Goal: Transaction & Acquisition: Purchase product/service

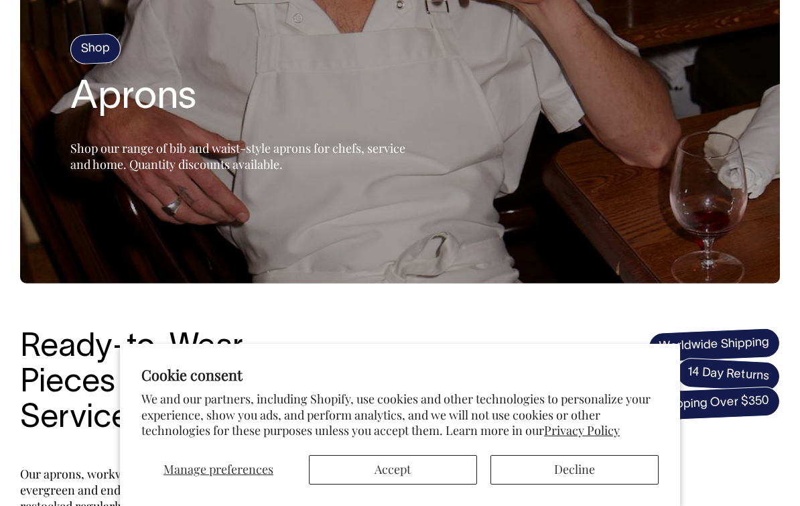
scroll to position [145, 0]
click at [441, 484] on button "Accept" at bounding box center [393, 469] width 168 height 29
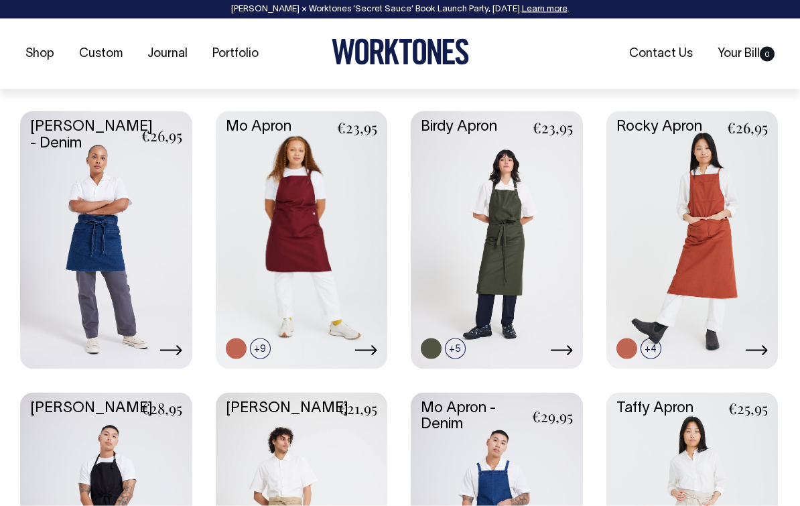
scroll to position [668, 0]
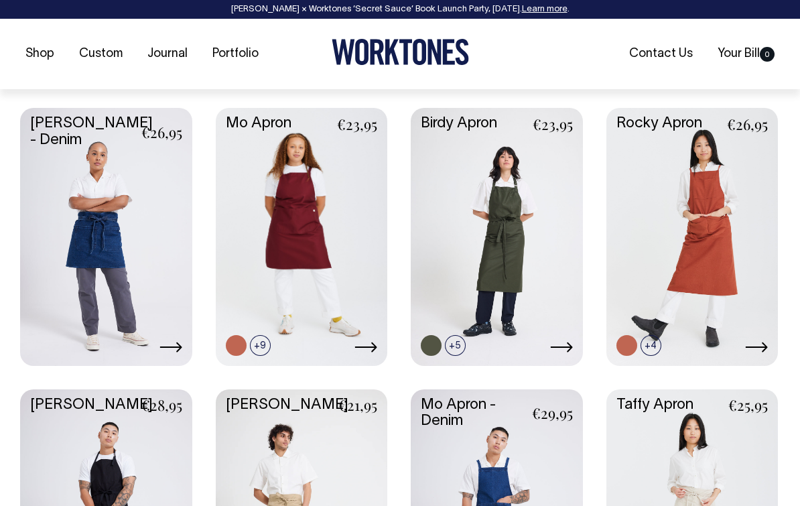
click at [329, 240] on link at bounding box center [302, 235] width 172 height 255
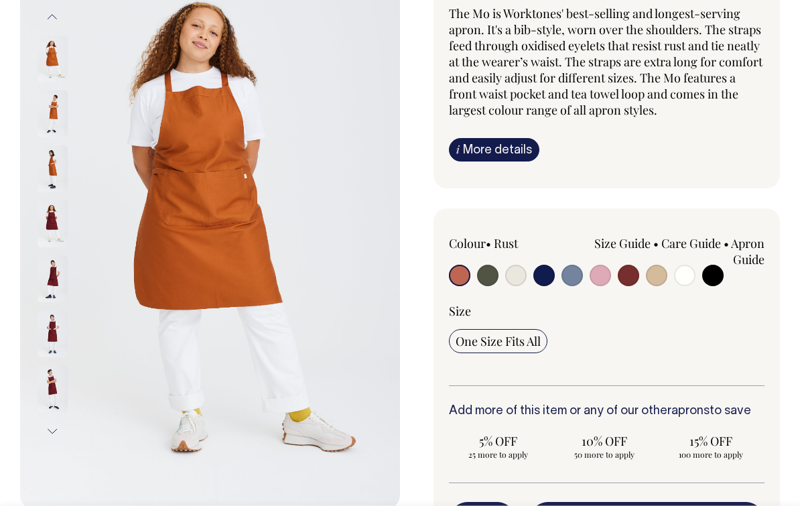
scroll to position [149, 0]
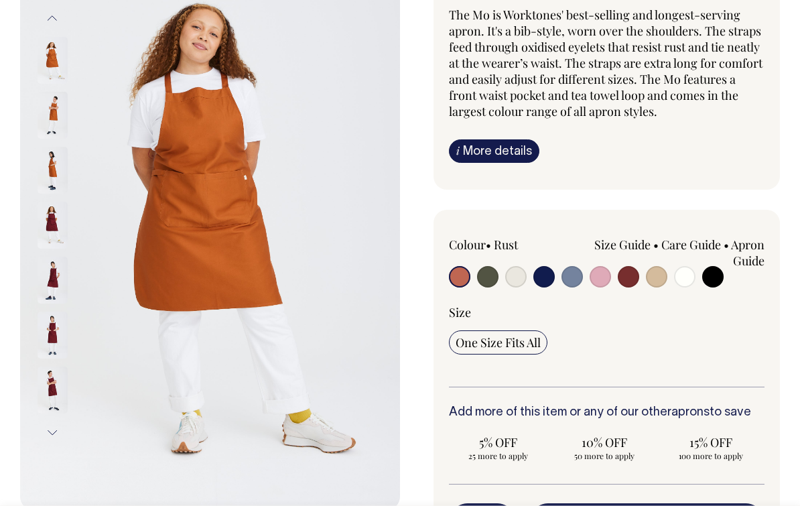
click at [493, 273] on input "radio" at bounding box center [487, 276] width 21 height 21
radio input "true"
select select "Olive"
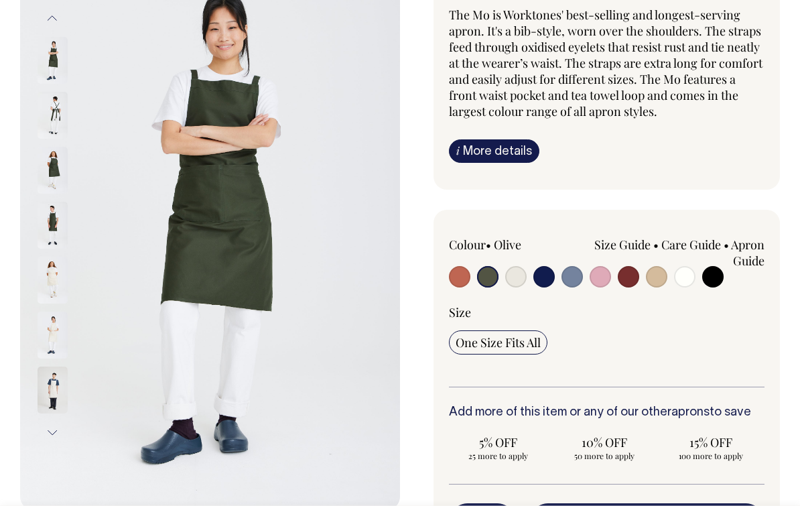
click at [660, 275] on input "radio" at bounding box center [656, 276] width 21 height 21
radio input "true"
select select "Khaki"
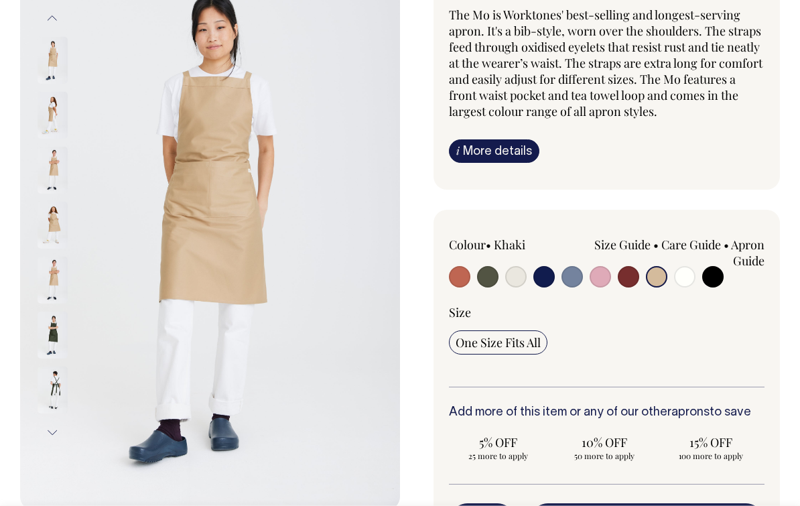
scroll to position [24, 0]
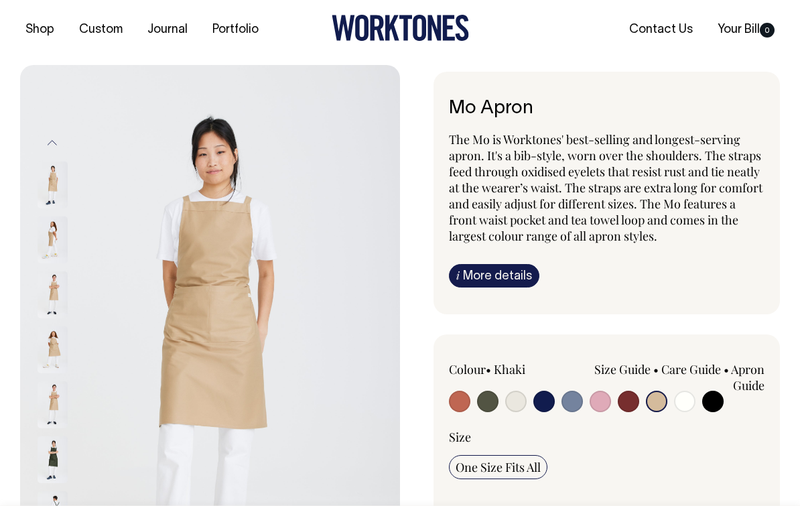
click at [467, 399] on input "radio" at bounding box center [459, 400] width 21 height 21
radio input "true"
select select "Rust"
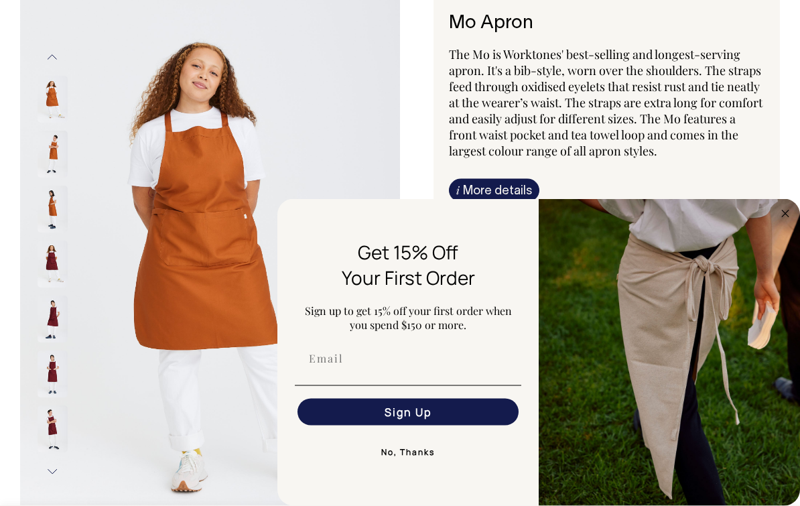
scroll to position [110, 0]
click at [776, 234] on img "FLYOUT Form" at bounding box center [668, 352] width 261 height 307
click at [782, 246] on img "FLYOUT Form" at bounding box center [668, 352] width 261 height 307
click at [785, 221] on circle "Close dialog" at bounding box center [785, 213] width 15 height 15
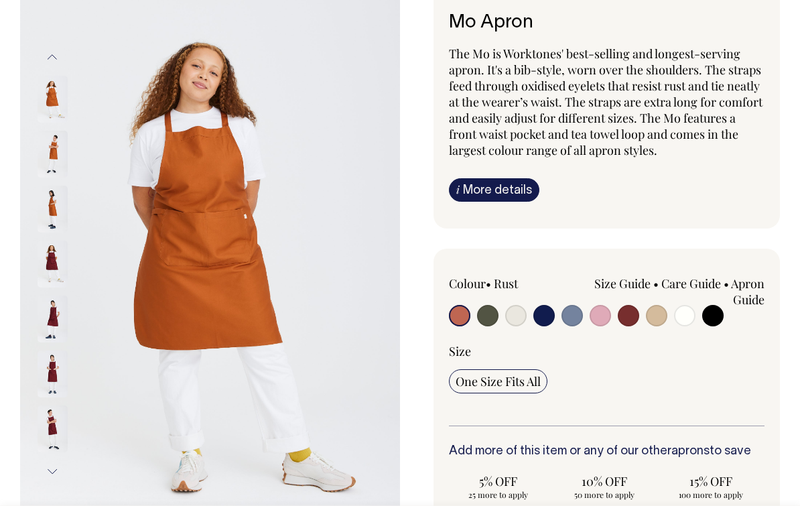
click at [495, 316] on input "radio" at bounding box center [487, 315] width 21 height 21
radio input "true"
select select "Olive"
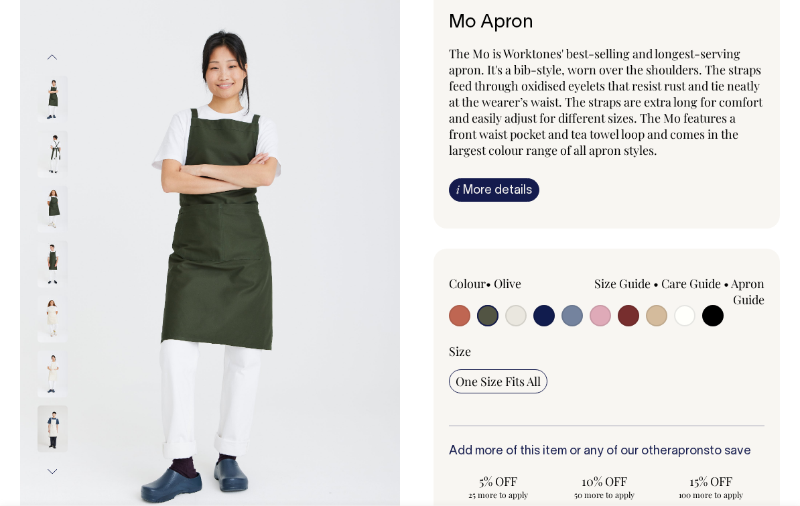
click at [519, 320] on input "radio" at bounding box center [515, 315] width 21 height 21
radio input "true"
select select "Natural"
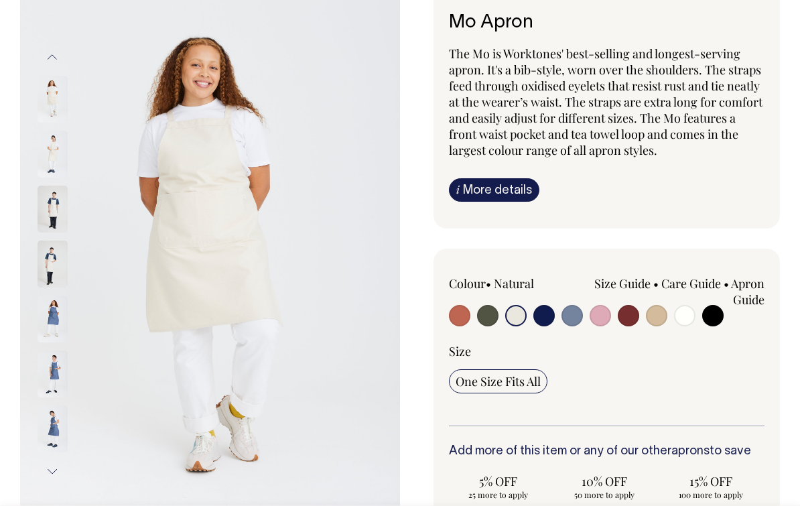
click at [717, 314] on input "radio" at bounding box center [712, 315] width 21 height 21
radio input "true"
select select "Black"
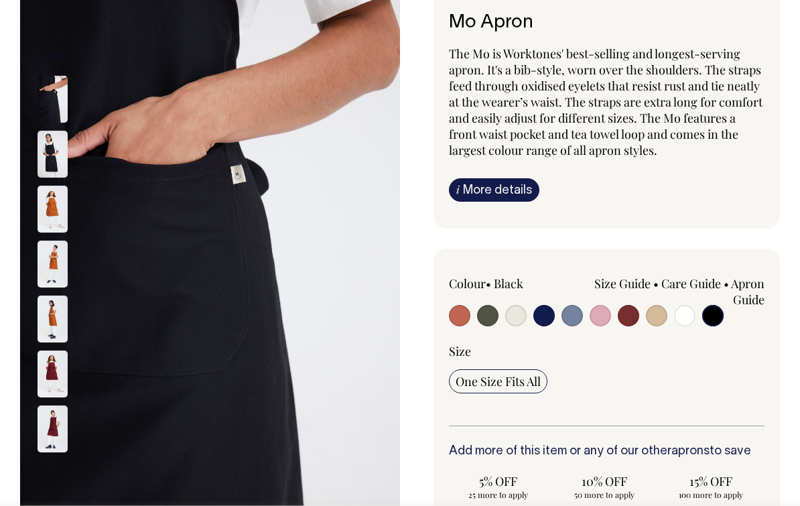
click at [661, 307] on input "radio" at bounding box center [656, 315] width 21 height 21
radio input "true"
select select "Khaki"
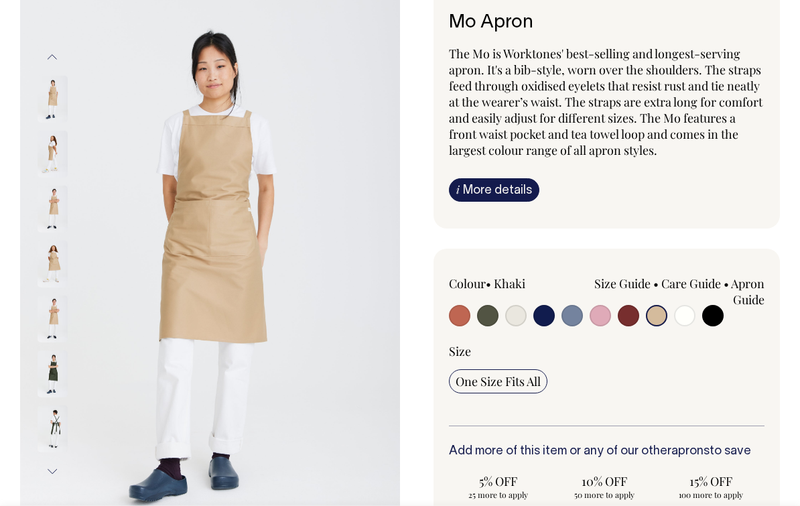
click at [575, 321] on input "radio" at bounding box center [571, 315] width 21 height 21
radio input "true"
select select "Blue/Grey"
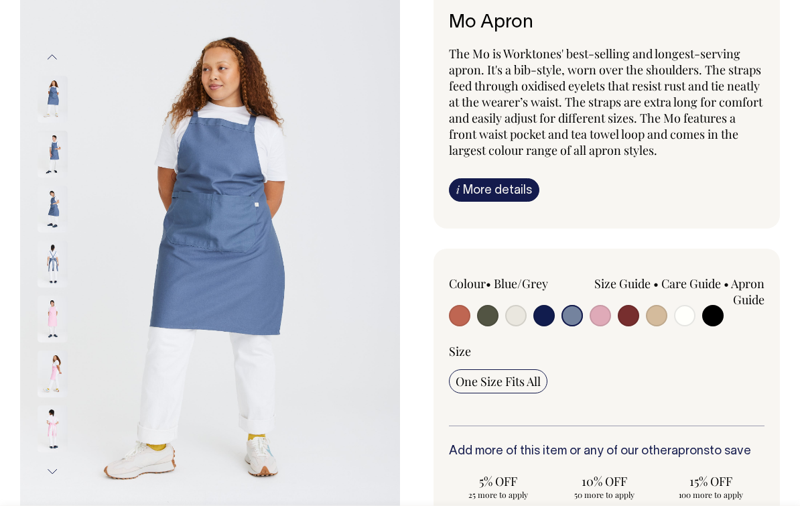
click at [495, 311] on input "radio" at bounding box center [487, 315] width 21 height 21
radio input "true"
select select "Olive"
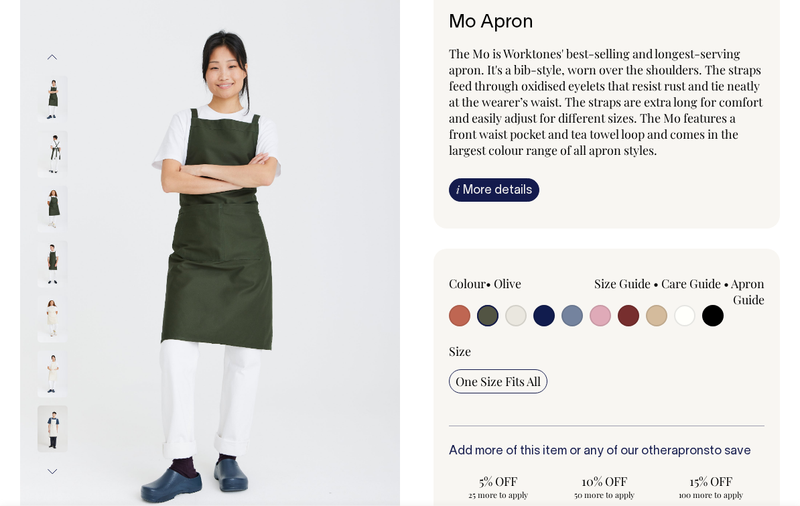
click at [455, 324] on input "radio" at bounding box center [459, 315] width 21 height 21
radio input "true"
select select "Rust"
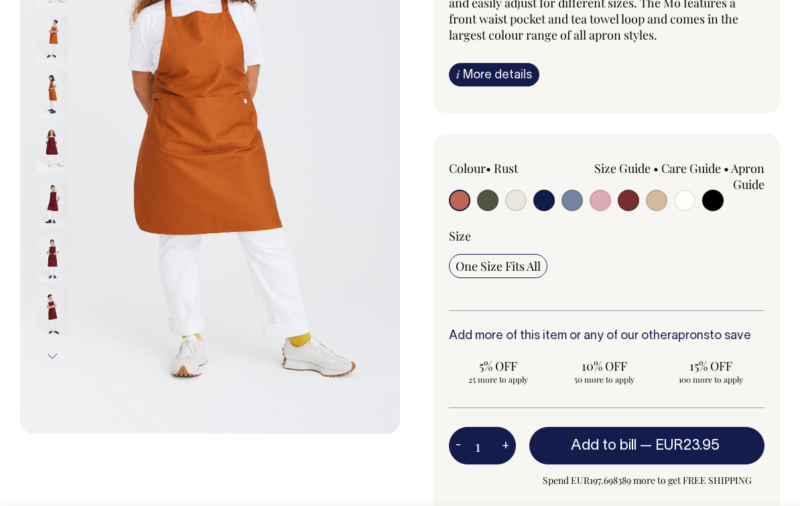
scroll to position [251, 0]
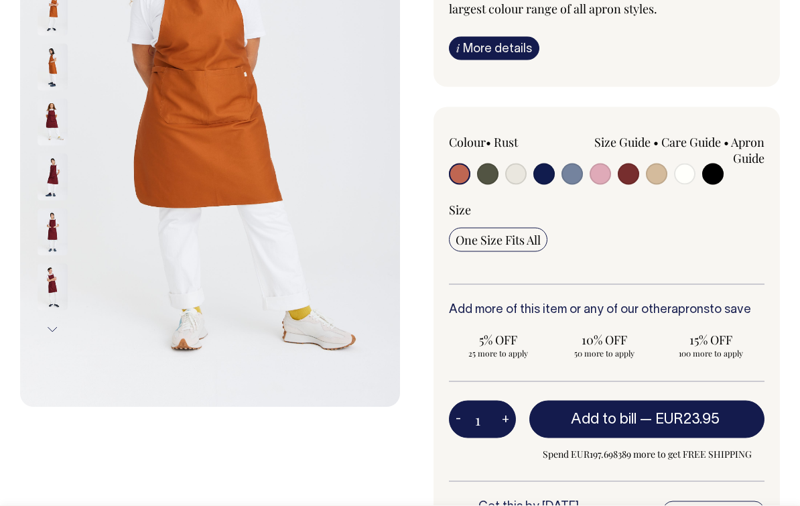
click at [674, 413] on span "EUR23.95" at bounding box center [687, 419] width 64 height 13
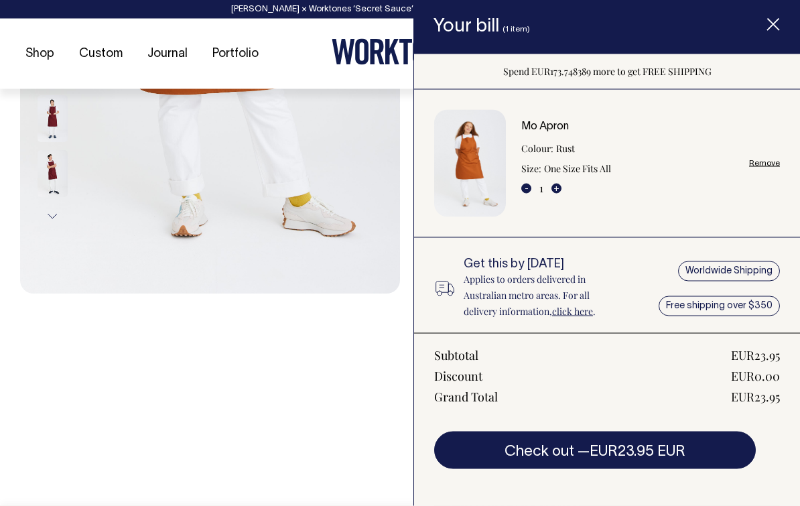
scroll to position [366, 0]
click at [758, 273] on div "Worldwide Shipping Free shipping over $350" at bounding box center [716, 289] width 128 height 62
click at [582, 313] on link "click here" at bounding box center [572, 311] width 41 height 13
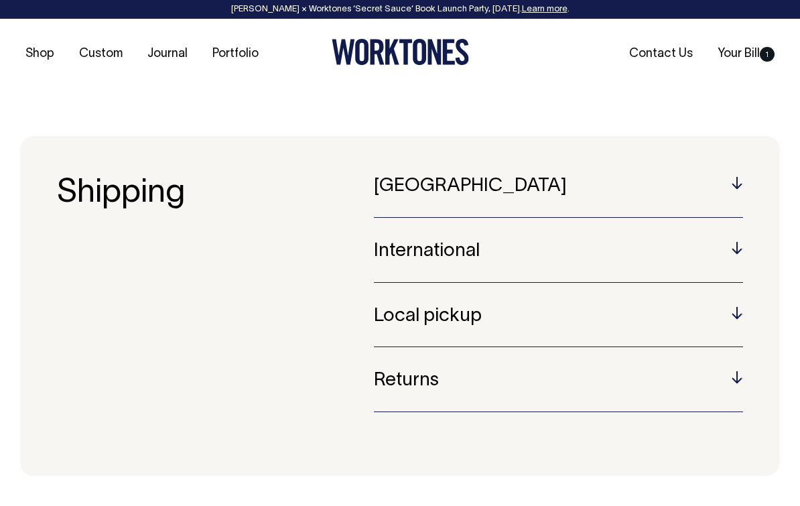
click at [733, 254] on h5 "International" at bounding box center [558, 251] width 369 height 21
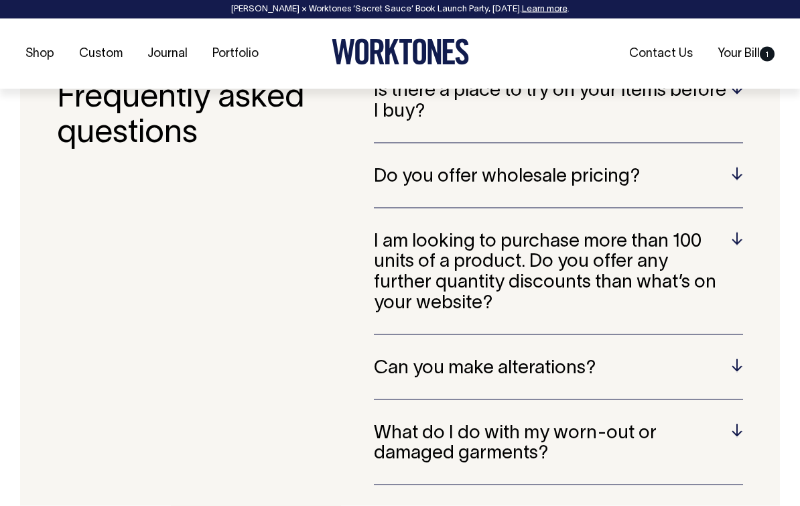
scroll to position [603, 0]
